Goal: Complete application form

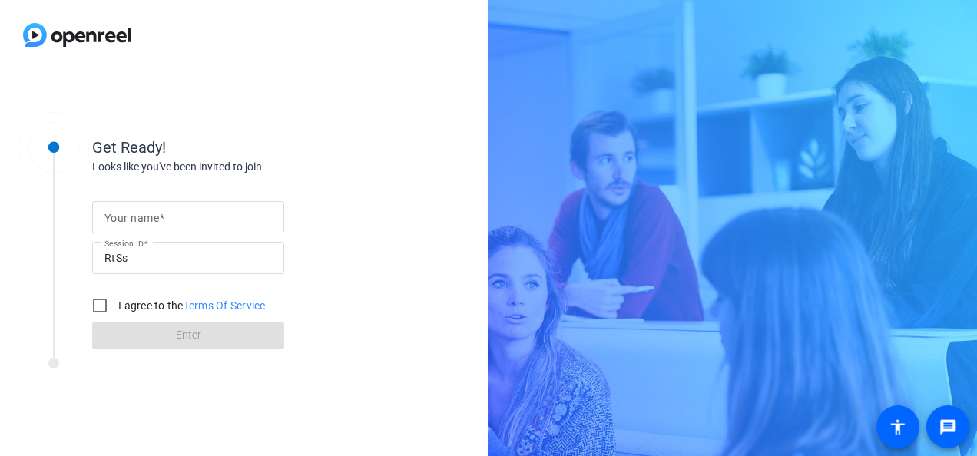
click at [146, 218] on mat-label "Your name" at bounding box center [131, 218] width 55 height 12
click at [146, 218] on input "Your name" at bounding box center [187, 217] width 167 height 18
type input "[PERSON_NAME]"
click at [101, 306] on input "I agree to the Terms Of Service" at bounding box center [100, 305] width 31 height 31
checkbox input "true"
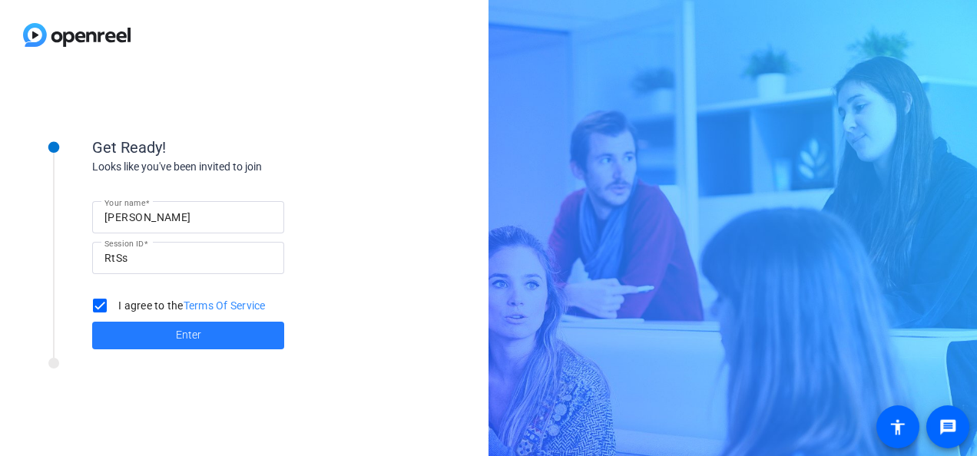
click at [177, 326] on span at bounding box center [188, 335] width 192 height 37
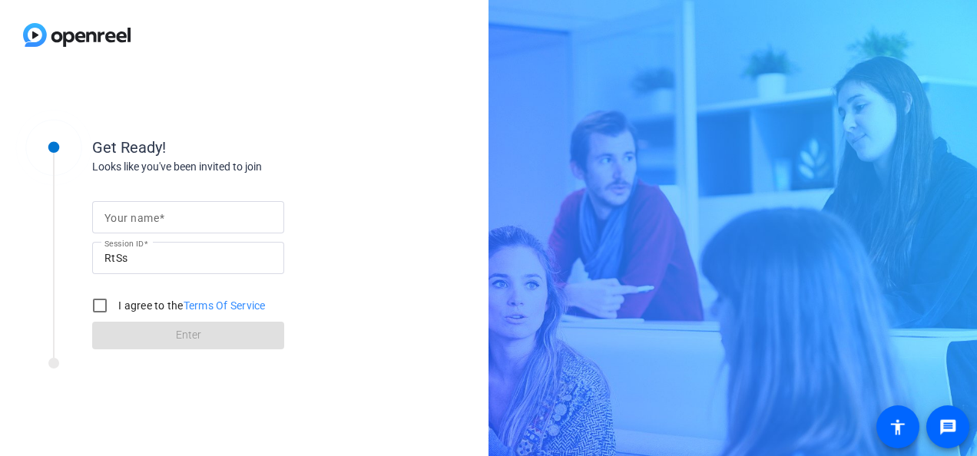
click at [138, 225] on input "Your name" at bounding box center [187, 217] width 167 height 18
type input "[PERSON_NAME]"
click at [107, 301] on input "I agree to the Terms Of Service" at bounding box center [100, 305] width 31 height 31
checkbox input "true"
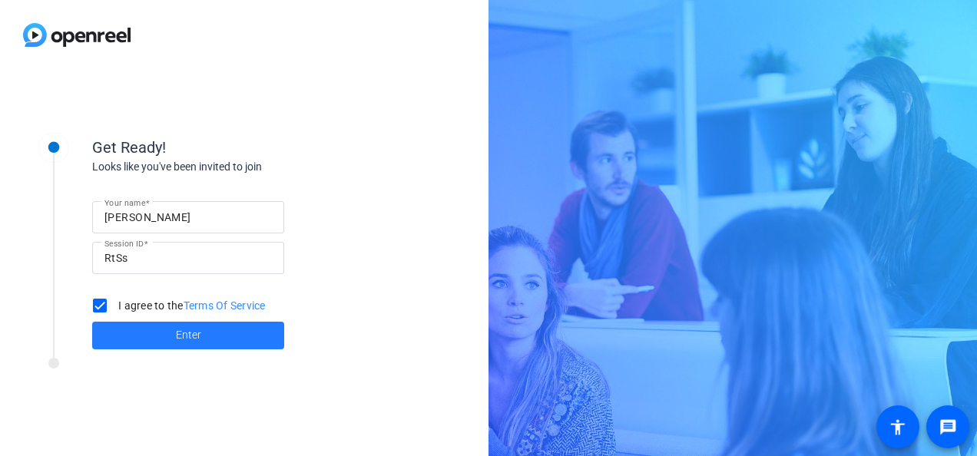
click at [154, 319] on span at bounding box center [188, 335] width 192 height 37
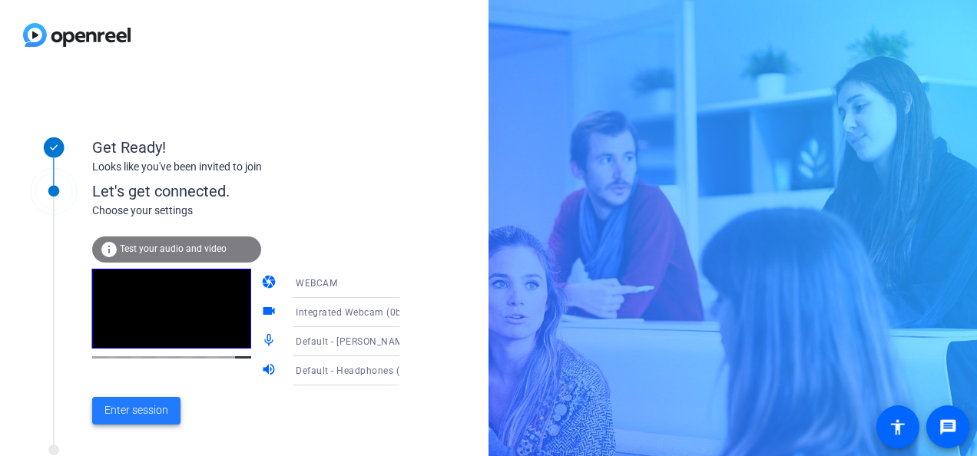
click at [146, 407] on span "Enter session" at bounding box center [136, 411] width 64 height 16
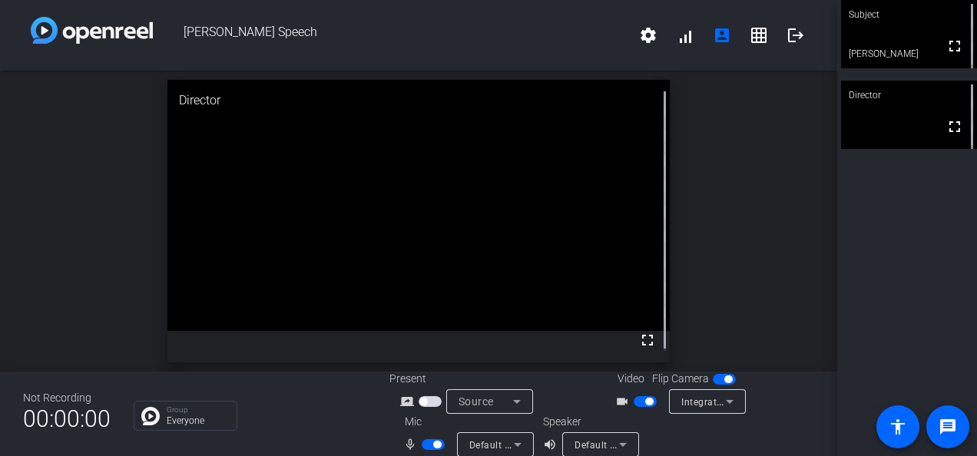
click at [604, 24] on span "Poorva Speech" at bounding box center [391, 35] width 477 height 37
click at [267, 240] on video at bounding box center [418, 205] width 502 height 251
click at [946, 48] on mat-icon "fullscreen" at bounding box center [955, 46] width 18 height 18
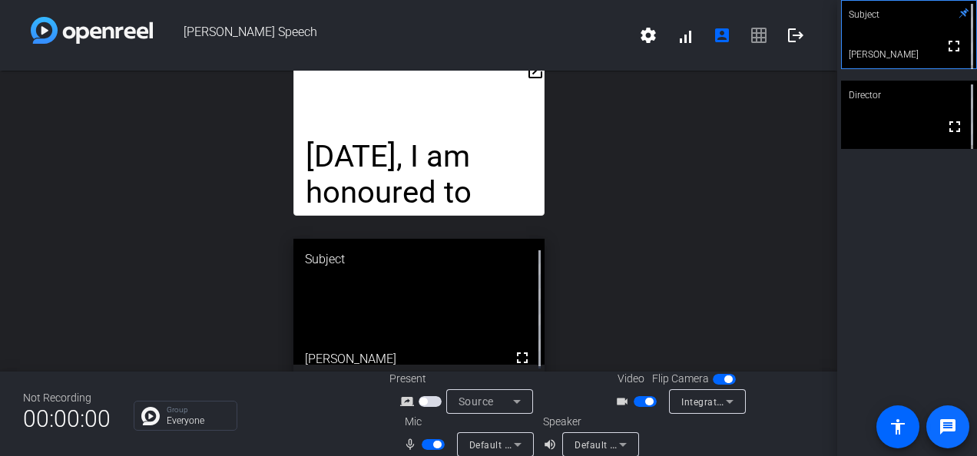
click at [946, 423] on mat-icon "message" at bounding box center [948, 427] width 18 height 18
